Goal: Task Accomplishment & Management: Use online tool/utility

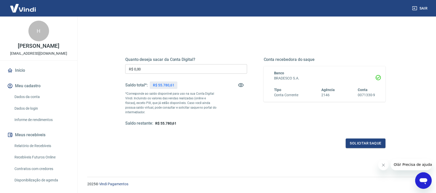
scroll to position [62, 0]
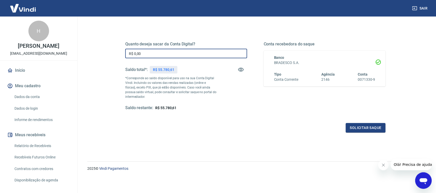
drag, startPoint x: 145, startPoint y: 56, endPoint x: 116, endPoint y: 61, distance: 29.9
click at [117, 60] on div "Quanto deseja sacar da Conta Digital? R$ 0,00 ​ Saldo total*: R$ 55.780,61 *Cor…" at bounding box center [255, 79] width 285 height 120
type input "R$ 1.672,67"
click at [362, 127] on button "Solicitar saque" at bounding box center [366, 128] width 40 height 10
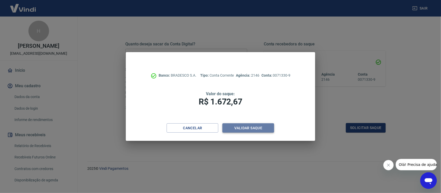
click at [252, 128] on button "Validar saque" at bounding box center [248, 128] width 52 height 10
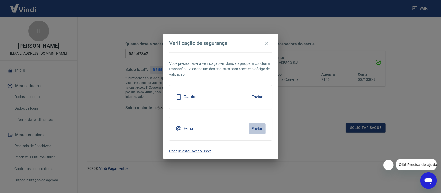
click at [254, 128] on button "Enviar" at bounding box center [257, 128] width 17 height 11
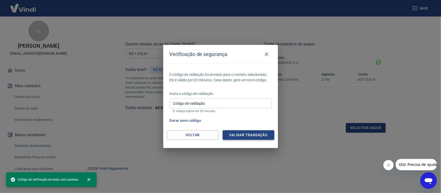
click at [242, 135] on button "Validar transação" at bounding box center [249, 135] width 52 height 10
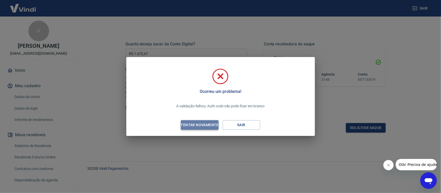
click at [201, 126] on div "Tentar novamente" at bounding box center [200, 125] width 50 height 6
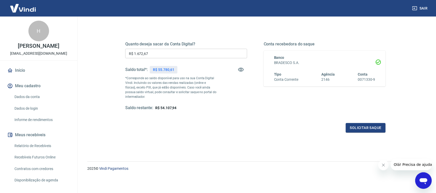
click at [425, 182] on icon "Abrir janela de mensagens" at bounding box center [424, 181] width 8 height 6
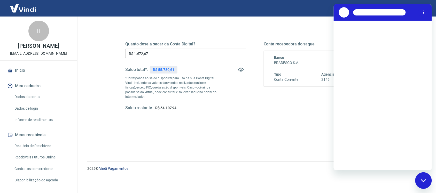
scroll to position [0, 0]
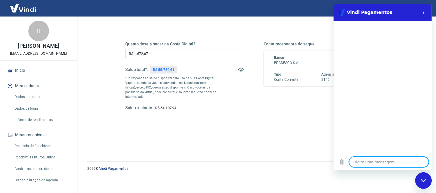
click at [362, 160] on textarea at bounding box center [389, 162] width 80 height 10
type textarea "o"
type textarea "x"
type textarea "oi"
type textarea "x"
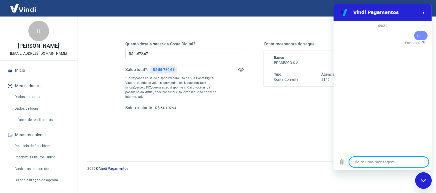
type textarea "x"
type textarea "a"
type textarea "x"
type textarea "at"
type textarea "x"
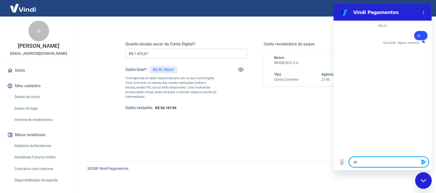
type textarea "atw"
type textarea "x"
type textarea "atwe"
type textarea "x"
type textarea "atwen"
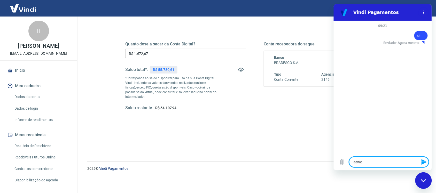
type textarea "x"
type textarea "atwend"
type textarea "x"
type textarea "atwende"
type textarea "x"
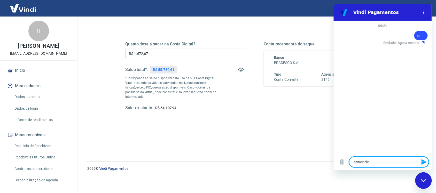
type textarea "atwenden"
type textarea "x"
type textarea "atwendent"
type textarea "x"
type textarea "atwendente"
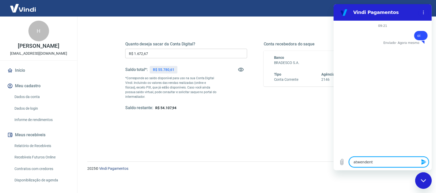
type textarea "x"
type textarea "atwendent"
type textarea "x"
type textarea "atwenden"
type textarea "x"
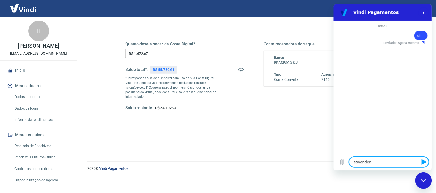
type textarea "atwende"
type textarea "x"
type textarea "atwend"
type textarea "x"
type textarea "atwen"
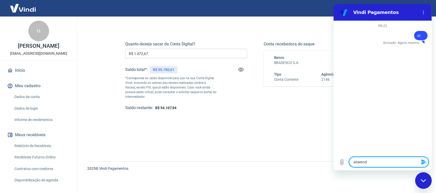
type textarea "x"
type textarea "atwe"
type textarea "x"
type textarea "atw"
type textarea "x"
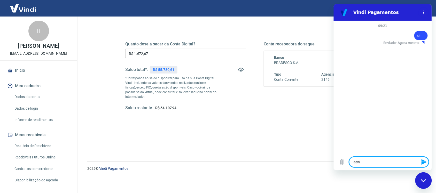
type textarea "at"
type textarea "x"
type textarea "ate"
type textarea "x"
type textarea "aten"
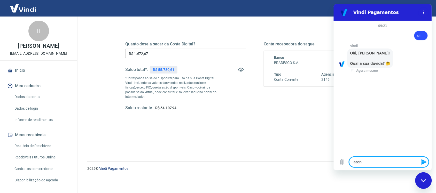
type textarea "x"
type textarea "atend"
type textarea "x"
type textarea "atende"
type textarea "x"
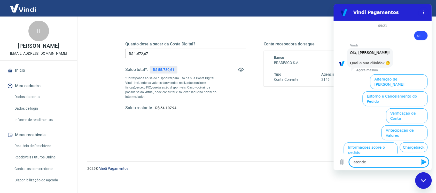
scroll to position [27, 0]
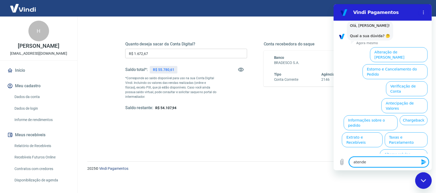
type textarea "atenden"
type textarea "x"
type textarea "atendent"
type textarea "x"
type textarea "atendente"
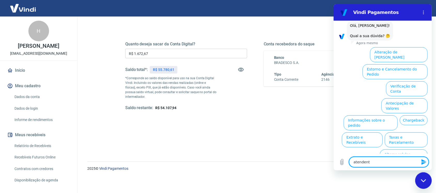
type textarea "x"
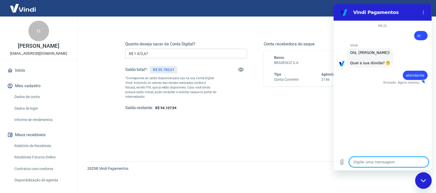
type textarea "x"
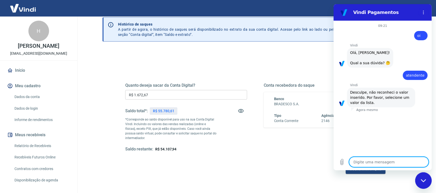
scroll to position [32, 0]
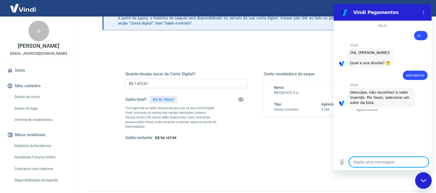
type textarea "a"
type textarea "x"
type textarea "at"
type textarea "x"
type textarea "ate"
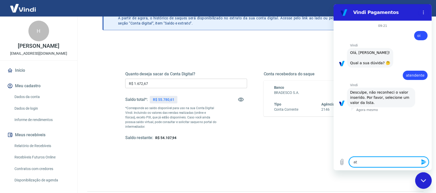
type textarea "x"
type textarea "aten"
type textarea "x"
type textarea "atend"
type textarea "x"
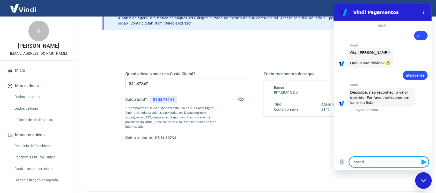
type textarea "atende"
type textarea "x"
type textarea "atenden"
type textarea "x"
type textarea "atendent"
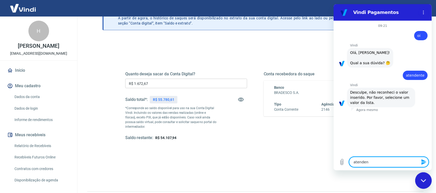
type textarea "x"
type textarea "atendente"
type textarea "x"
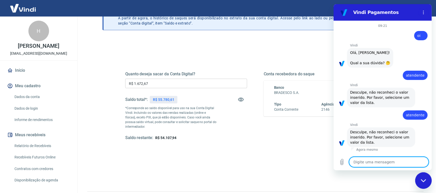
click at [355, 161] on textarea at bounding box center [389, 162] width 80 height 10
type textarea "a"
type textarea "x"
type textarea "ay"
type textarea "x"
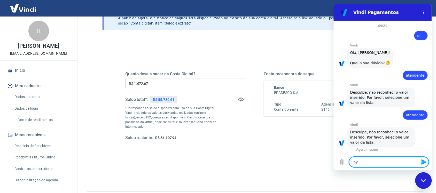
type textarea "a"
type textarea "x"
type textarea "at"
type textarea "x"
type textarea "ate"
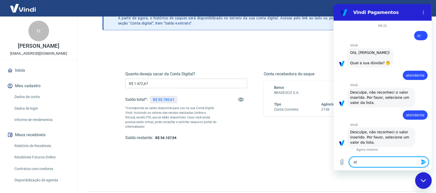
type textarea "x"
type textarea "aten"
type textarea "x"
type textarea "atend"
type textarea "x"
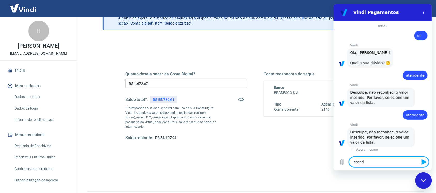
type textarea "atende"
type textarea "x"
type textarea "atenden"
type textarea "x"
type textarea "atendent"
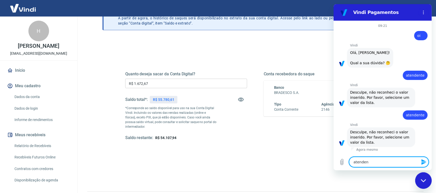
type textarea "x"
type textarea "atendente"
type textarea "x"
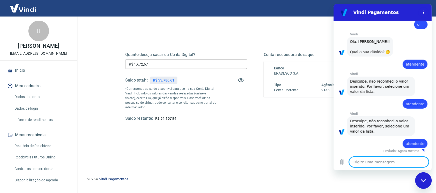
scroll to position [62, 0]
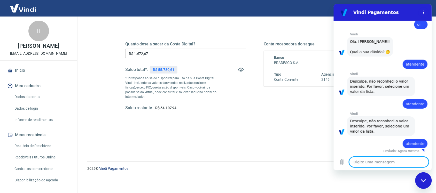
type textarea "x"
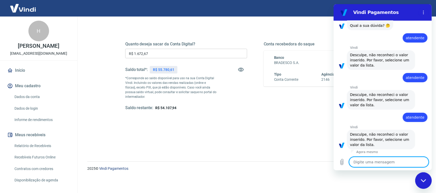
scroll to position [38, 0]
click at [360, 164] on textarea at bounding box center [389, 162] width 80 height 10
type textarea "o"
type textarea "x"
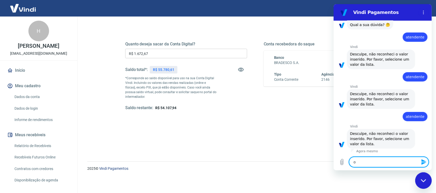
type textarea "oi"
type textarea "x"
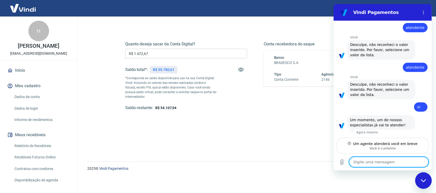
scroll to position [87, 0]
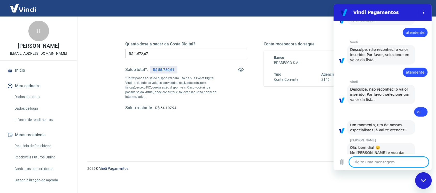
type textarea "x"
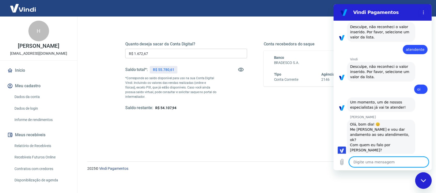
scroll to position [106, 0]
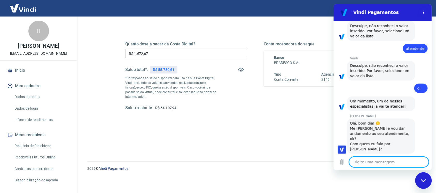
click at [358, 162] on textarea at bounding box center [389, 162] width 80 height 10
type textarea "c"
type textarea "x"
type textarea "cl"
type textarea "x"
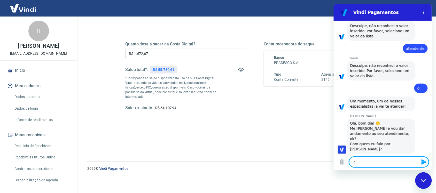
type textarea "cla"
type textarea "x"
type textarea "clau"
type textarea "x"
type textarea "claud"
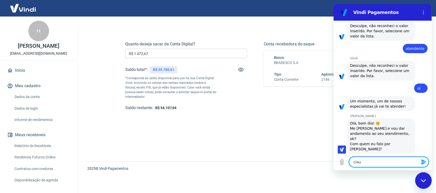
type textarea "x"
type textarea "claudi"
type textarea "x"
type textarea "[PERSON_NAME]"
type textarea "x"
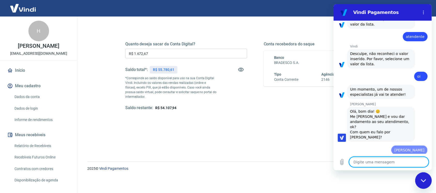
type textarea "x"
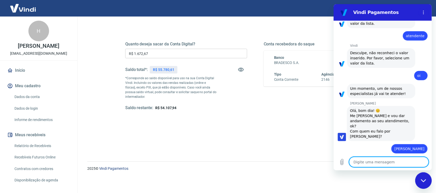
type textarea "d"
type textarea "x"
type textarea "da"
type textarea "x"
type textarea "da"
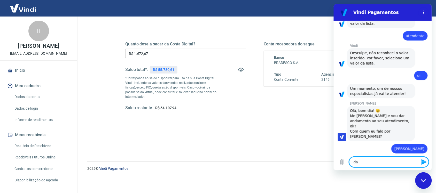
type textarea "x"
type textarea "da a"
type textarea "x"
type textarea "da ad"
type textarea "x"
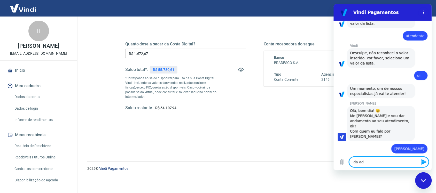
type textarea "da adi"
type textarea "x"
type textarea "da adic"
type textarea "x"
type textarea "da adice"
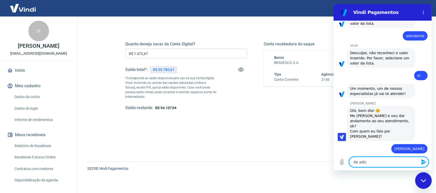
type textarea "x"
type textarea "da adicel"
type textarea "x"
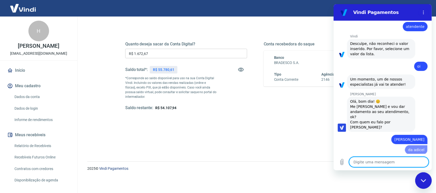
type textarea "x"
type textarea "p"
type textarea "x"
type textarea "pr"
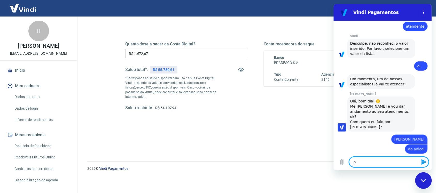
type textarea "x"
type textarea "pre"
type textarea "x"
type textarea "prec"
type textarea "x"
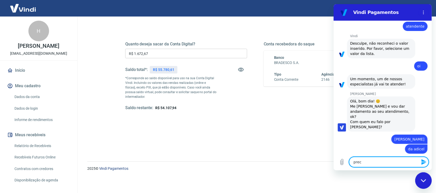
type textarea "preci"
type textarea "x"
type textarea "precis"
type textarea "x"
type textarea "preciso"
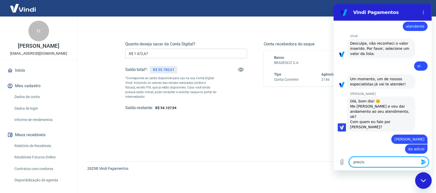
type textarea "x"
type textarea "preciso"
type textarea "x"
type textarea "preciso d"
type textarea "x"
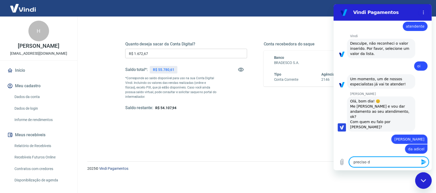
type textarea "preciso"
type textarea "x"
type textarea "preciso f"
type textarea "x"
type textarea "preciso fa"
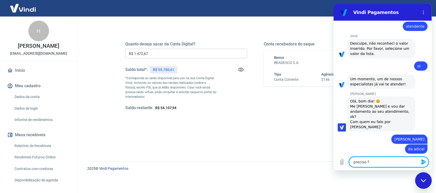
type textarea "x"
type textarea "preciso faz"
type textarea "x"
type textarea "preciso faze"
type textarea "x"
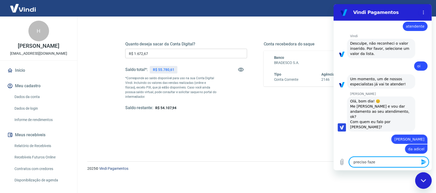
type textarea "preciso fazer"
type textarea "x"
type textarea "preciso fazer"
type textarea "x"
type textarea "preciso fazer s"
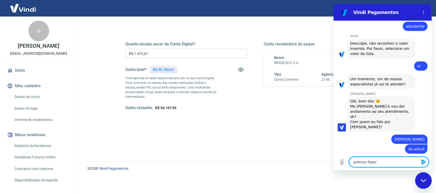
type textarea "x"
type textarea "preciso fazer sa"
type textarea "x"
type textarea "preciso fazer saq"
type textarea "x"
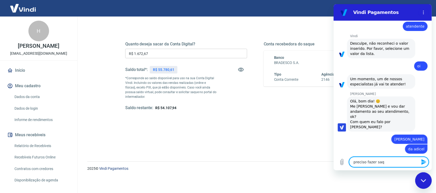
type textarea "preciso fazer saqu"
type textarea "x"
type textarea "preciso fazer saque"
type textarea "x"
type textarea "preciso fazer saque"
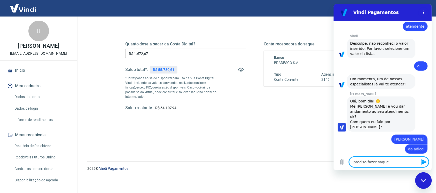
type textarea "x"
type textarea "preciso fazer saque u"
type textarea "x"
type textarea "preciso fazer saque ur"
type textarea "x"
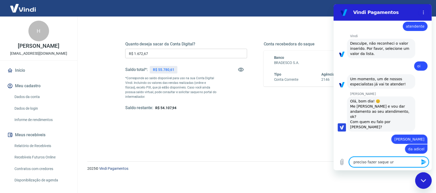
type textarea "preciso fazer saque urg"
type textarea "x"
type textarea "preciso fazer saque urge"
type textarea "x"
type textarea "preciso fazer saque urgen"
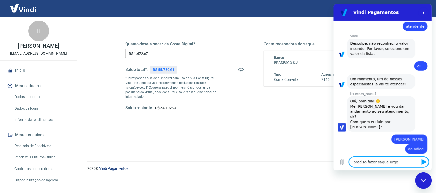
type textarea "x"
type textarea "preciso fazer saque urgent"
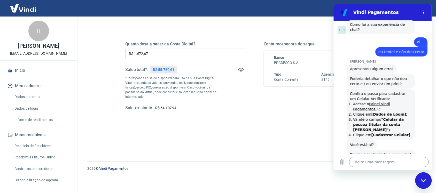
scroll to position [645, 0]
